Goal: Information Seeking & Learning: Understand process/instructions

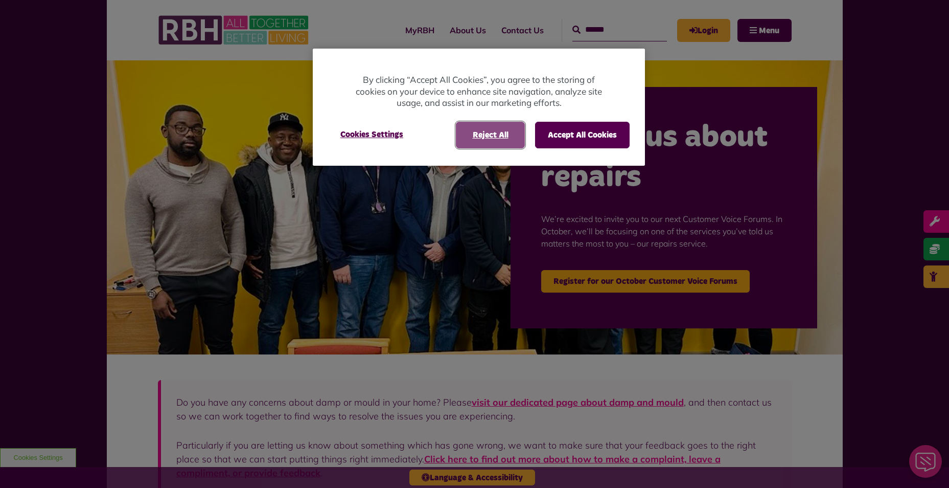
click at [492, 129] on button "Reject All" at bounding box center [490, 135] width 69 height 27
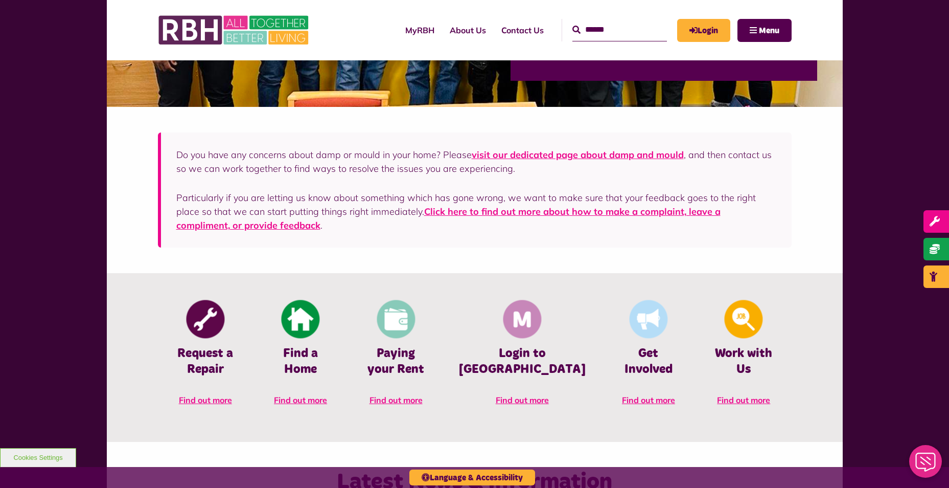
scroll to position [256, 0]
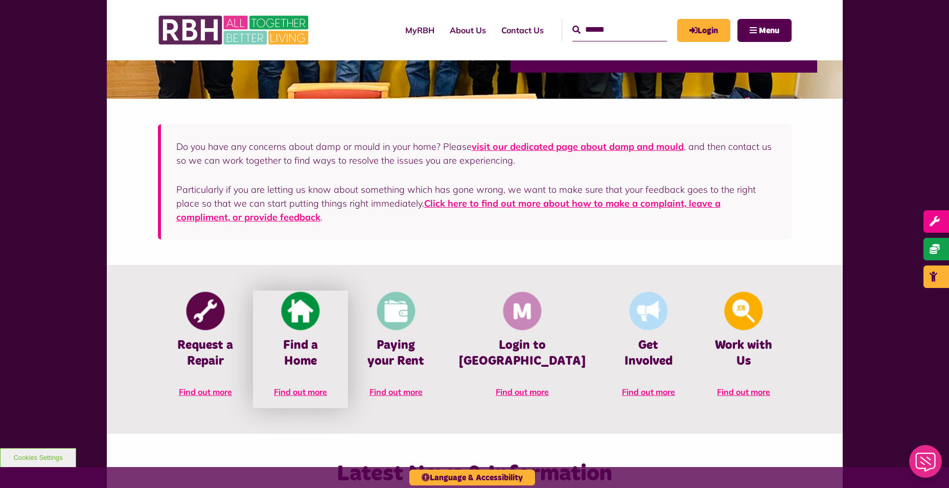
click at [327, 386] on span "Find out more" at bounding box center [300, 391] width 53 height 10
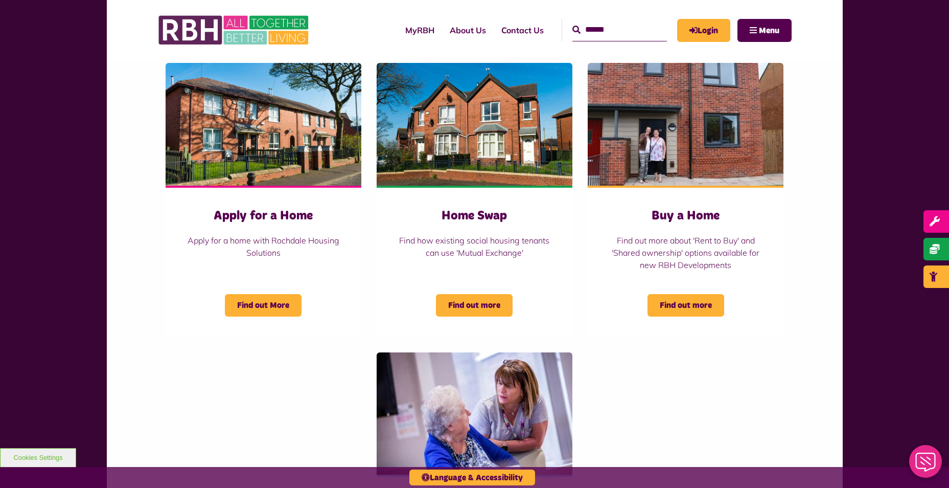
scroll to position [409, 0]
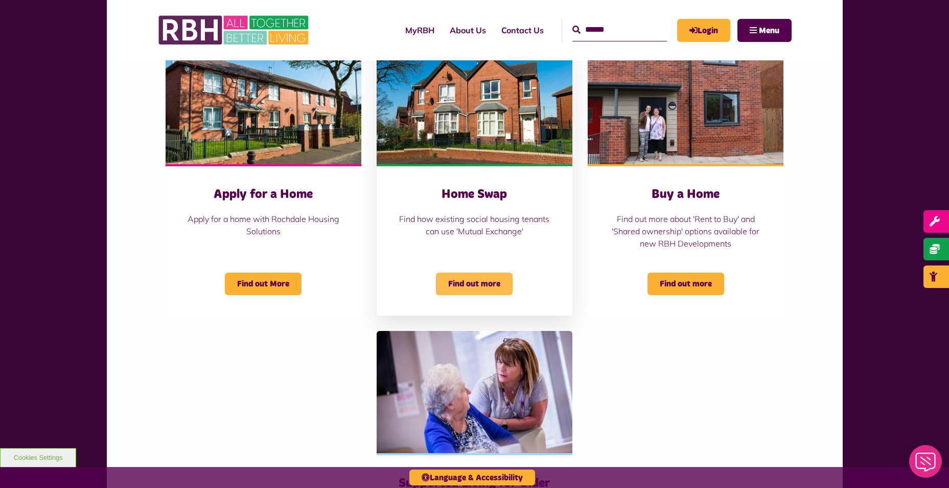
click at [494, 283] on span "Find out more" at bounding box center [474, 283] width 77 height 22
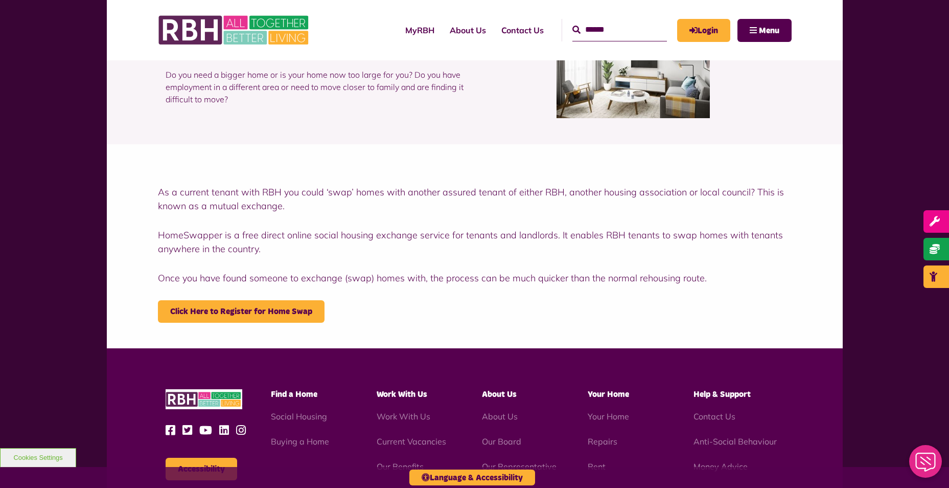
scroll to position [102, 0]
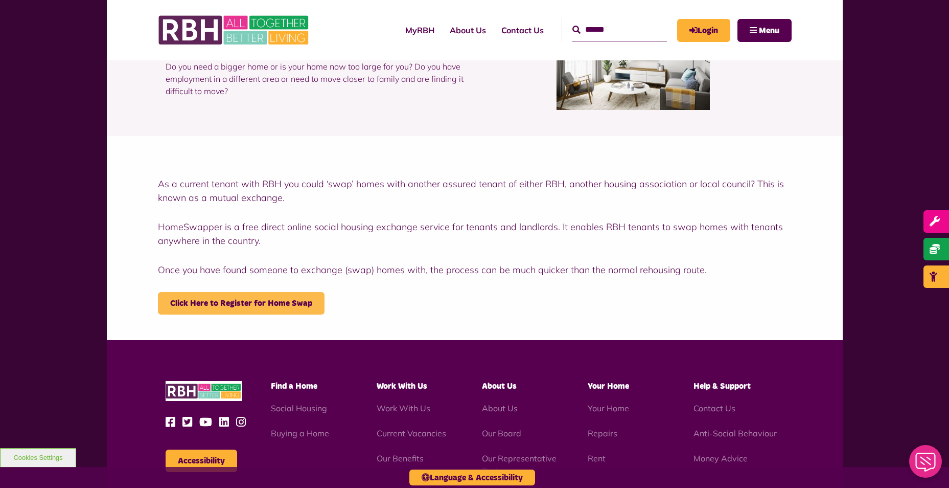
click at [314, 307] on link "Click Here to Register for Home Swap" at bounding box center [241, 303] width 167 height 22
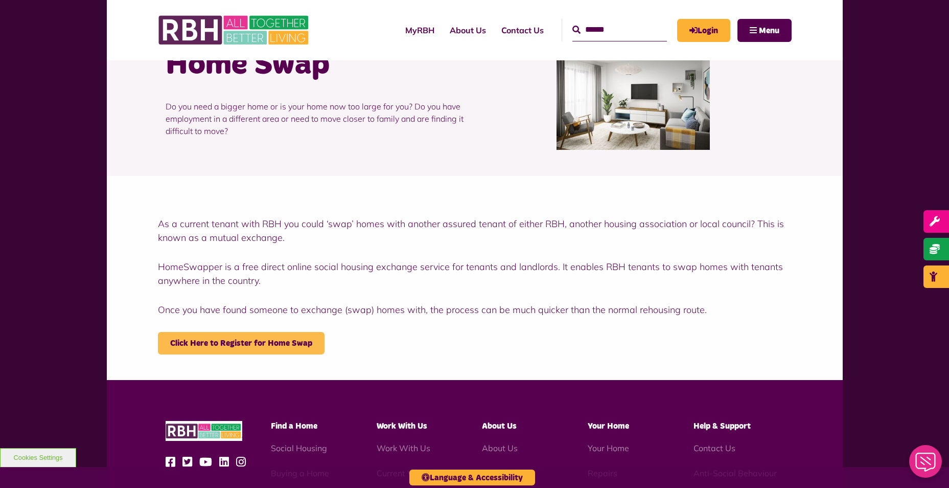
scroll to position [0, 0]
